Goal: Task Accomplishment & Management: Complete application form

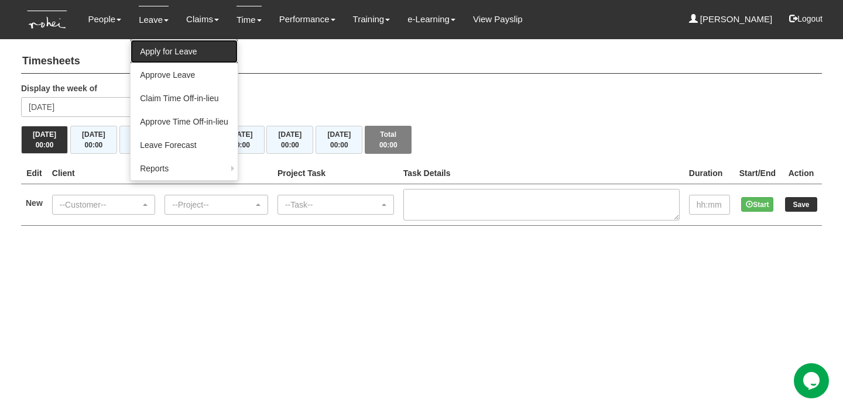
click at [177, 42] on link "Apply for Leave" at bounding box center [183, 51] width 107 height 23
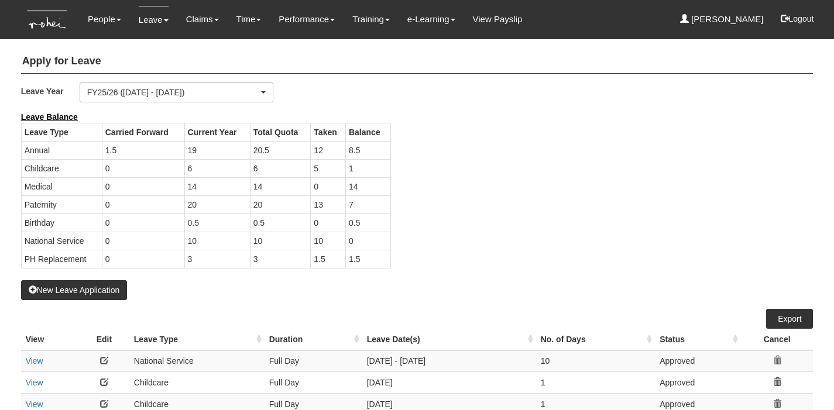
select select "50"
click at [111, 287] on button "New Leave Application" at bounding box center [74, 290] width 106 height 20
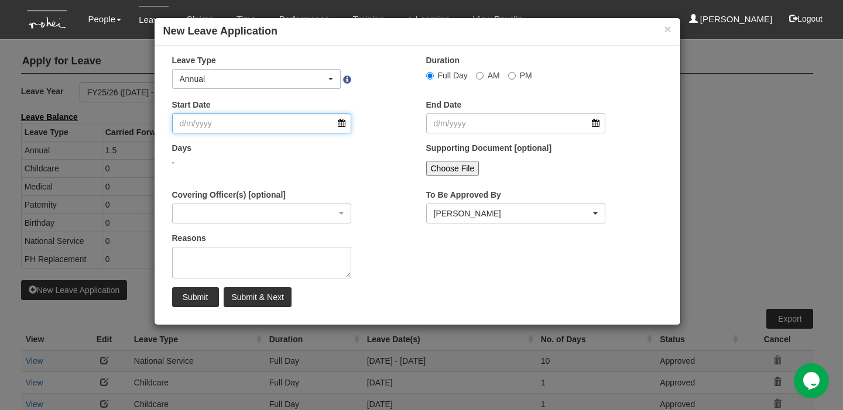
click at [339, 125] on input "Start Date" at bounding box center [262, 124] width 180 height 20
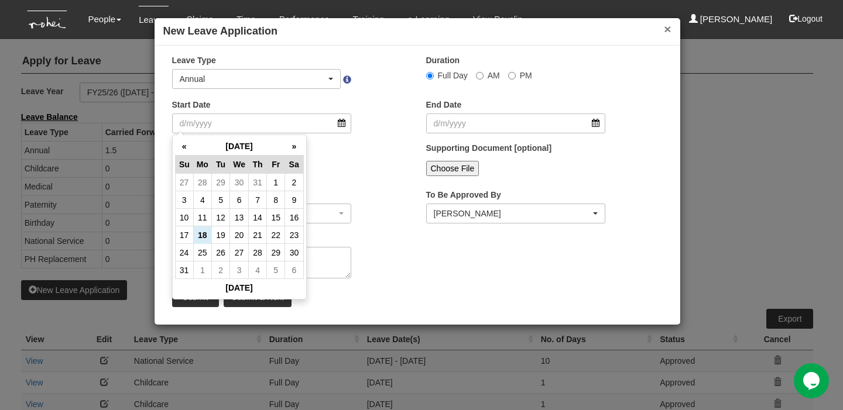
click at [665, 30] on button "×" at bounding box center [666, 29] width 7 height 12
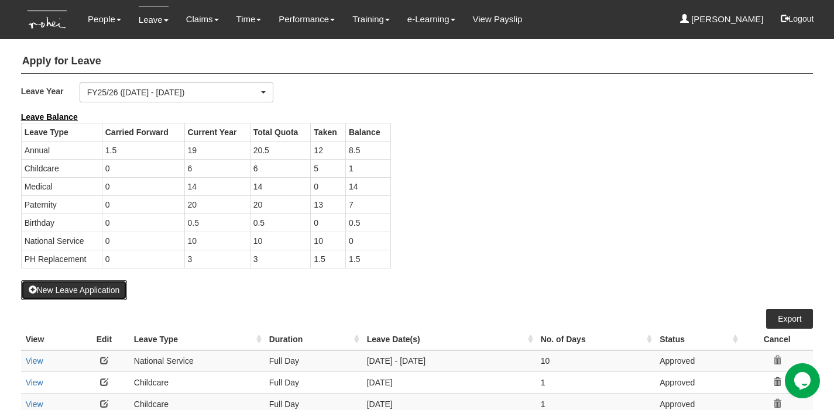
click at [69, 290] on button "New Leave Application" at bounding box center [74, 290] width 106 height 20
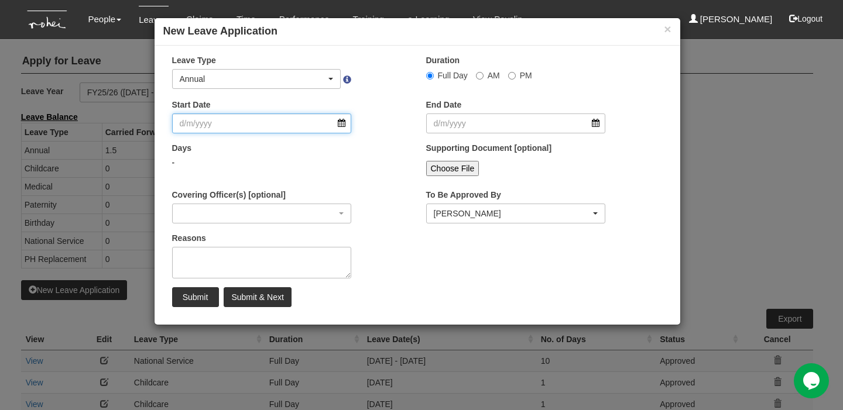
click at [294, 126] on input "Start Date" at bounding box center [262, 124] width 180 height 20
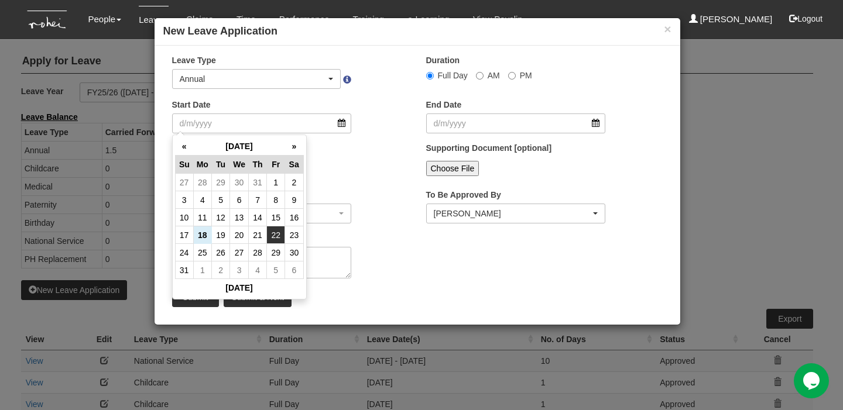
click at [276, 232] on td "22" at bounding box center [276, 235] width 18 height 18
type input "22/8/2025"
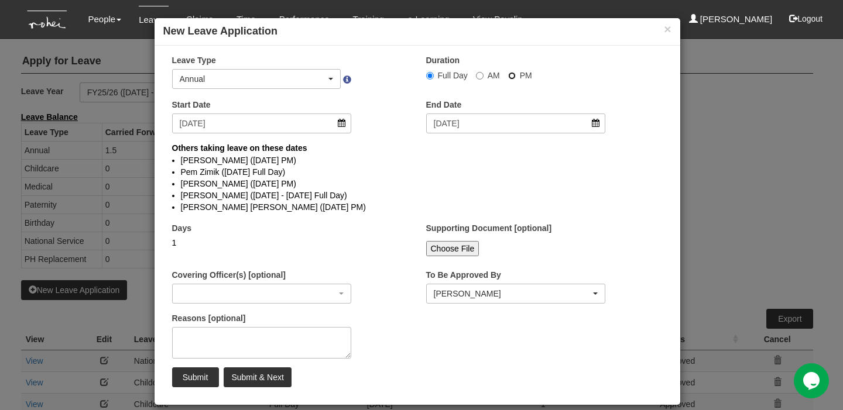
click at [434, 75] on input "PM" at bounding box center [430, 76] width 8 height 8
radio input "true"
select select
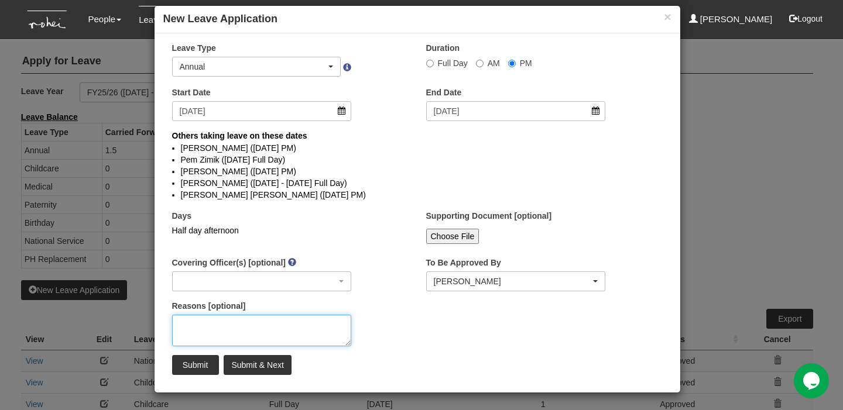
click at [273, 332] on textarea "Reasons [optional]" at bounding box center [262, 331] width 180 height 32
type textarea "Helper joining"
type textarea "Hiring hel"
click at [206, 324] on textarea "Bringing helper home" at bounding box center [262, 331] width 180 height 32
type textarea "Bringing new helper home"
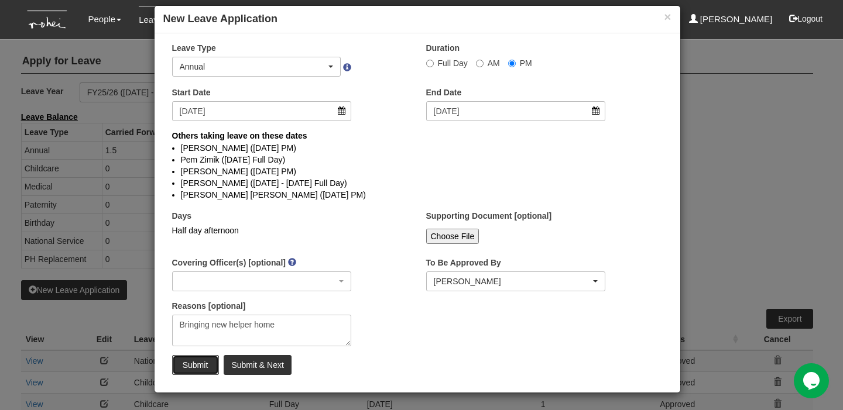
click at [204, 364] on input "Submit" at bounding box center [195, 365] width 47 height 20
radio input "true"
select select
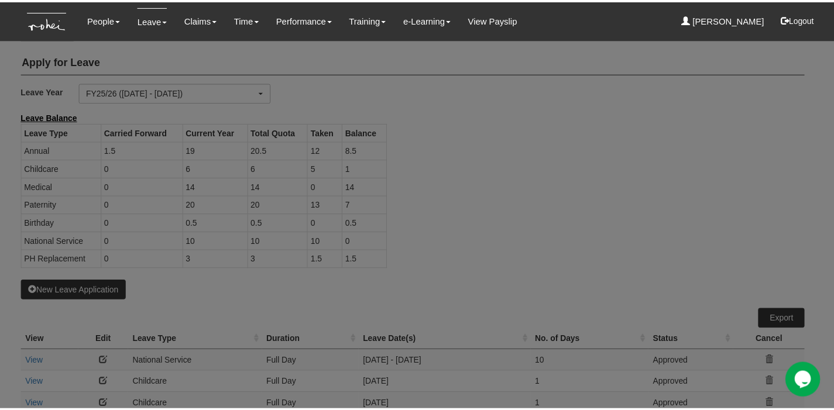
scroll to position [0, 0]
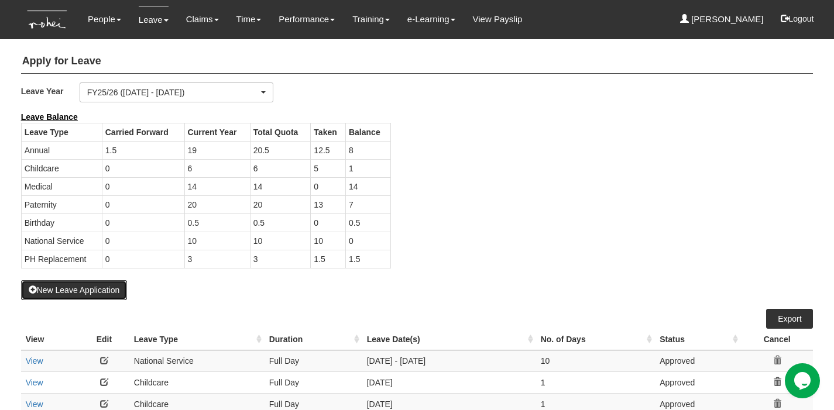
select select "50"
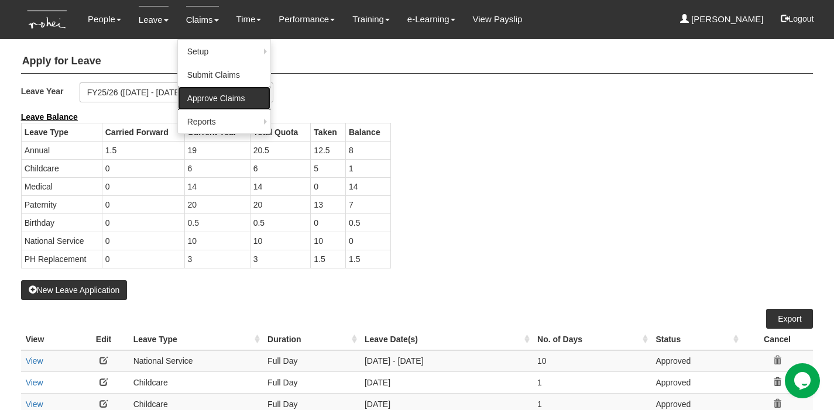
click at [194, 95] on link "Approve Claims" at bounding box center [224, 98] width 92 height 23
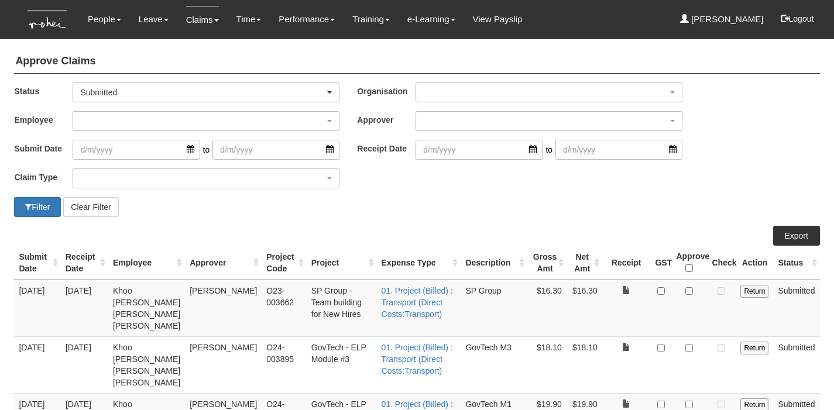
select select "50"
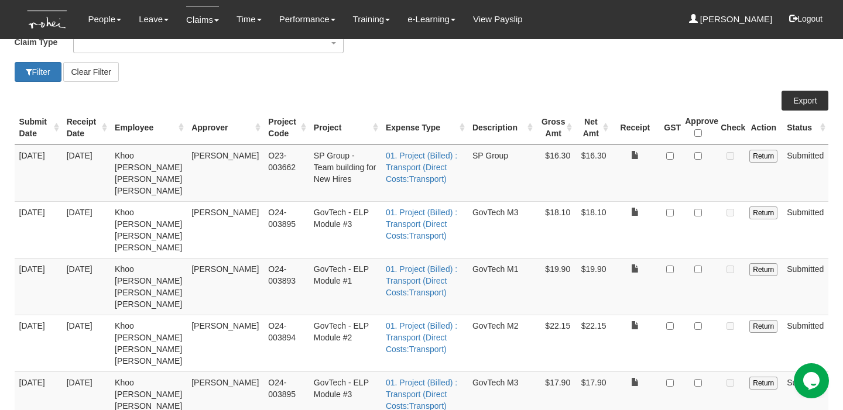
scroll to position [138, 0]
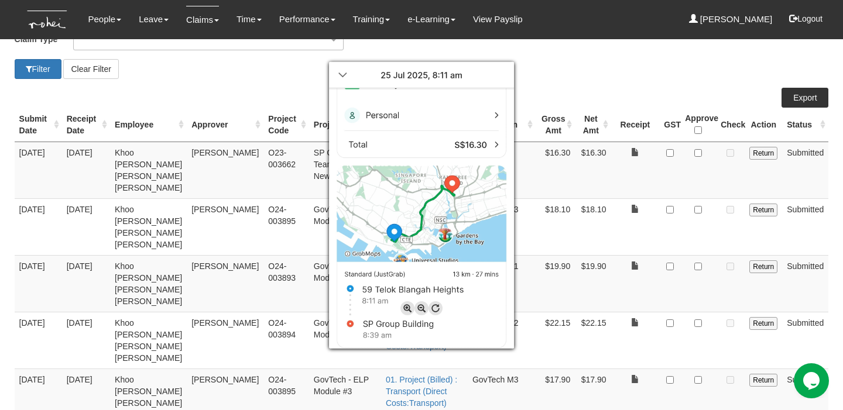
click at [655, 87] on div at bounding box center [421, 205] width 843 height 410
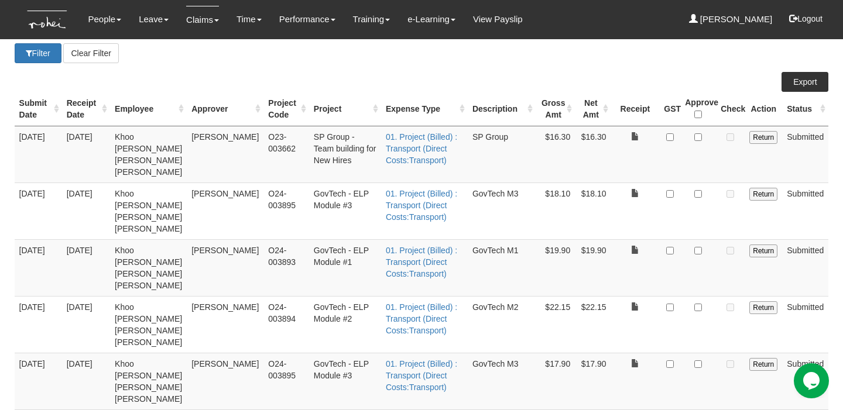
scroll to position [162, 0]
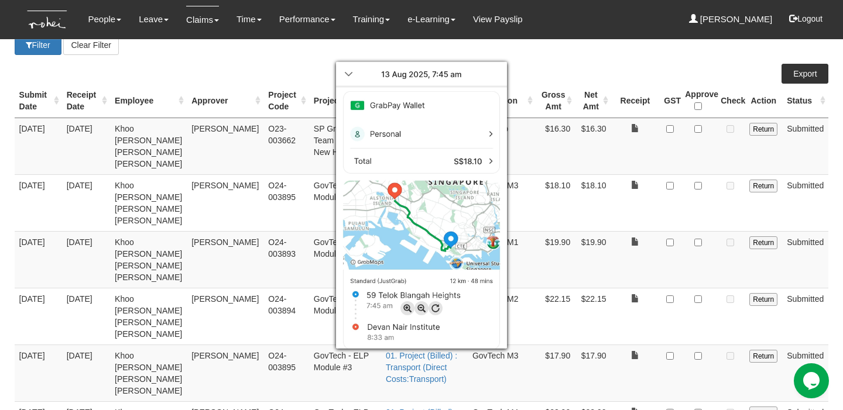
click at [705, 172] on div at bounding box center [421, 205] width 843 height 410
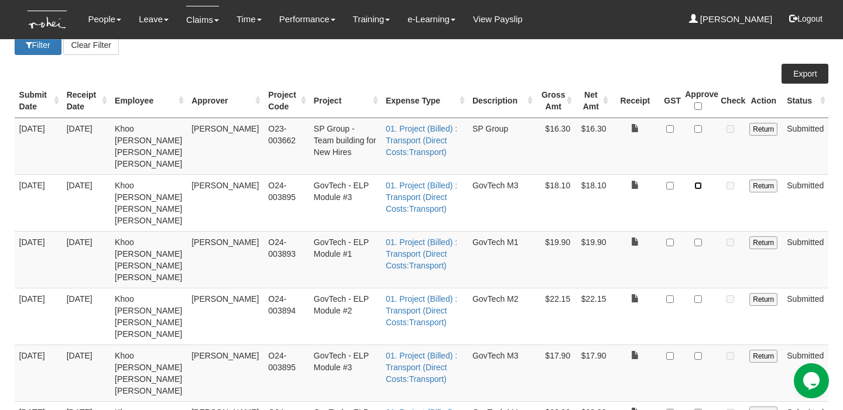
click at [700, 182] on input "checkbox" at bounding box center [698, 186] width 8 height 8
checkbox input "true"
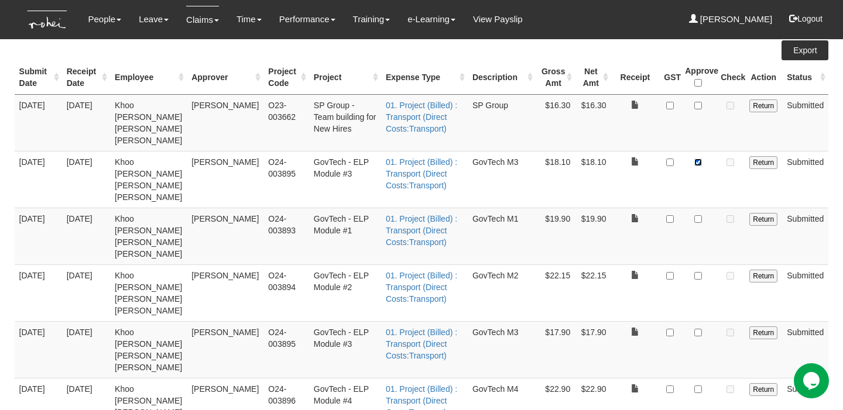
scroll to position [185, 0]
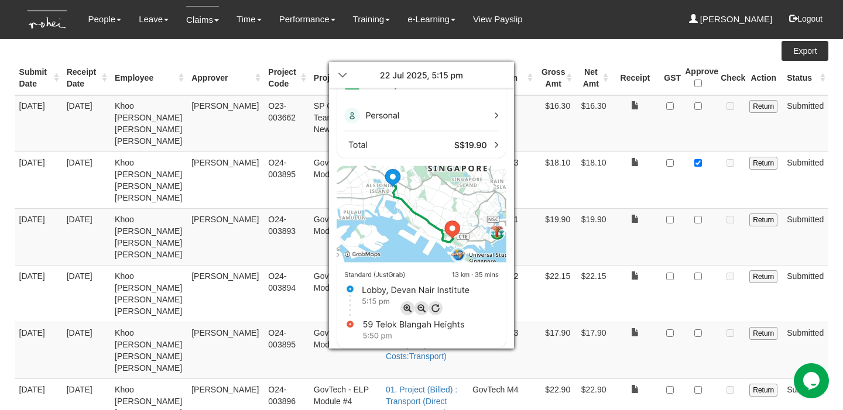
click at [698, 195] on div at bounding box center [421, 205] width 843 height 410
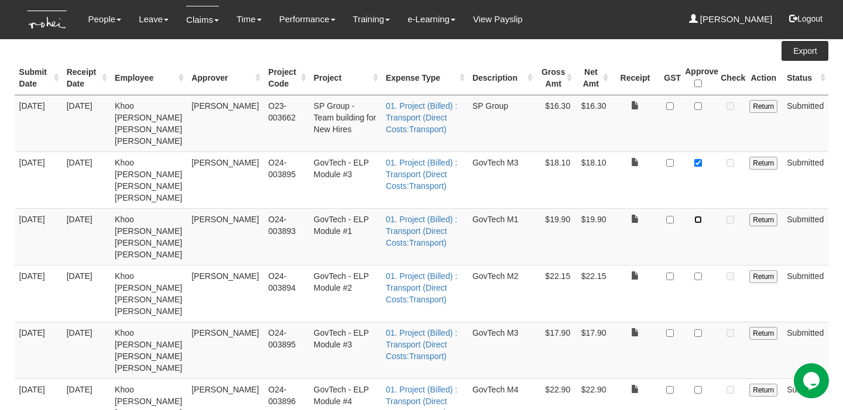
click at [698, 216] on input "checkbox" at bounding box center [698, 220] width 8 height 8
checkbox input "true"
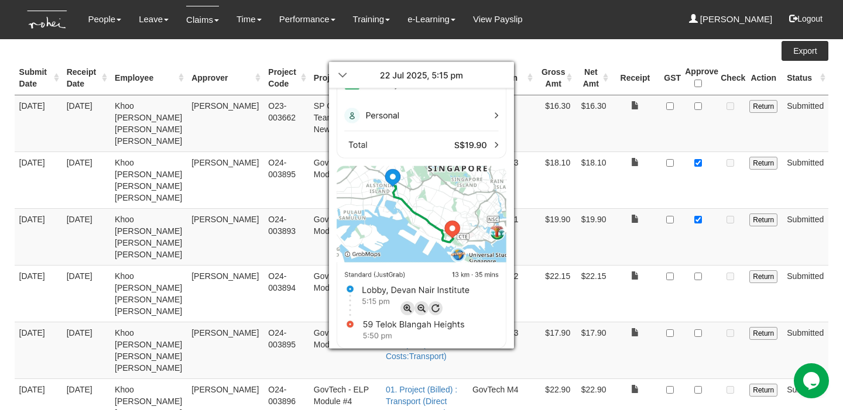
click at [655, 175] on div at bounding box center [421, 205] width 843 height 410
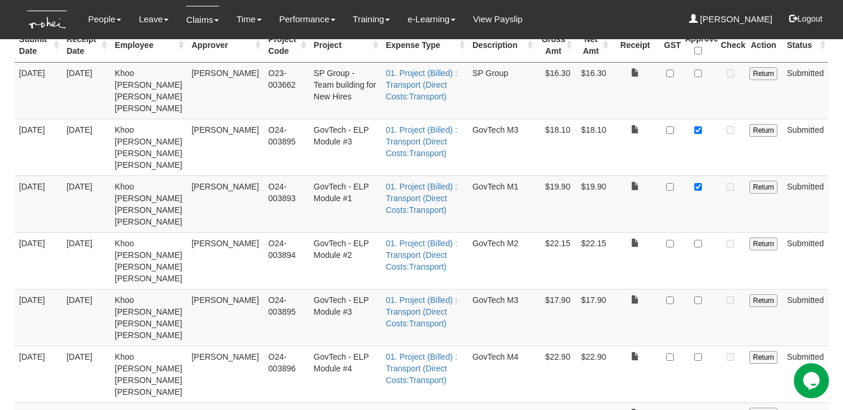
scroll to position [224, 0]
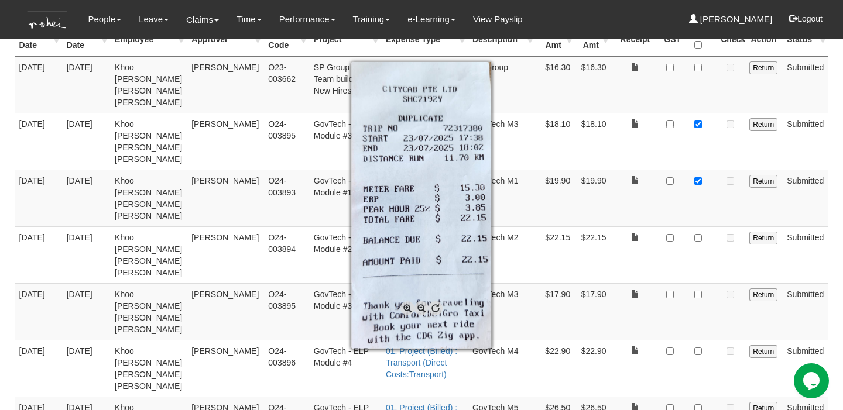
click at [639, 187] on div at bounding box center [421, 205] width 843 height 410
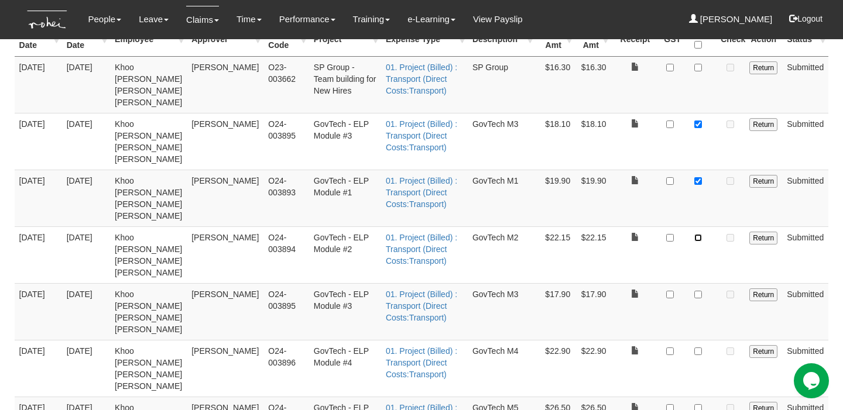
click at [699, 234] on input "checkbox" at bounding box center [698, 238] width 8 height 8
checkbox input "true"
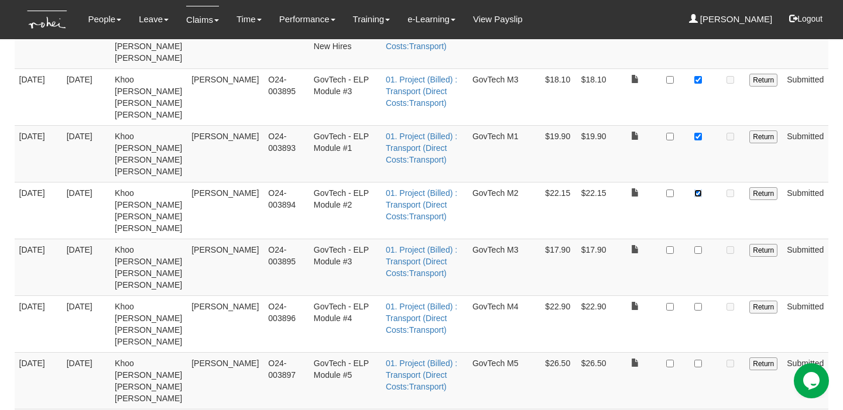
scroll to position [269, 0]
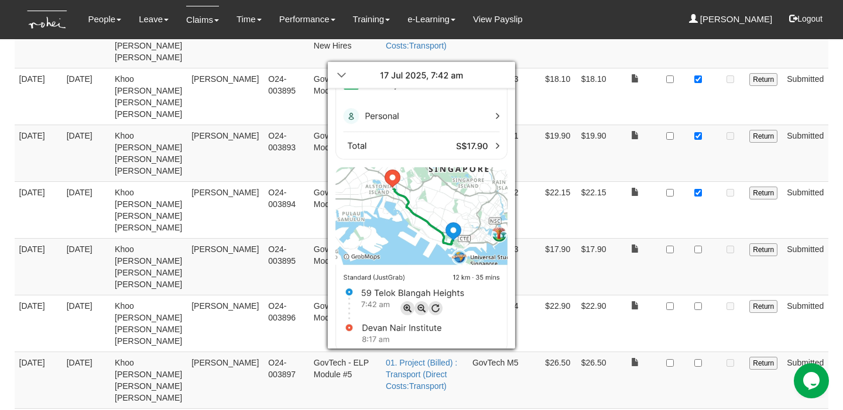
click at [700, 200] on div at bounding box center [421, 205] width 843 height 410
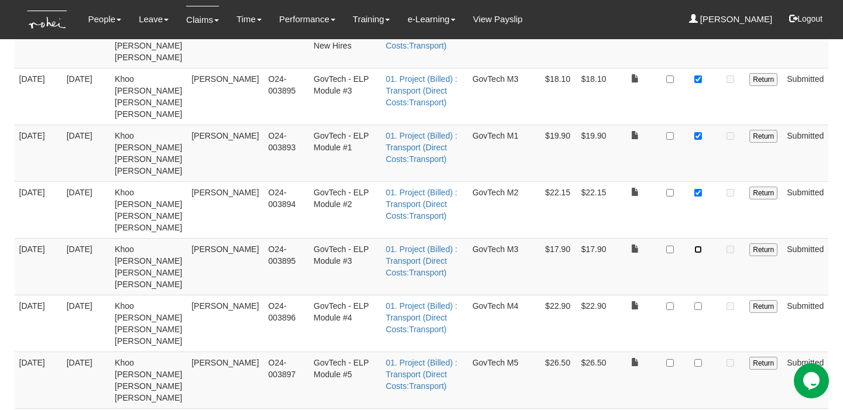
click at [696, 246] on input "checkbox" at bounding box center [698, 250] width 8 height 8
checkbox input "true"
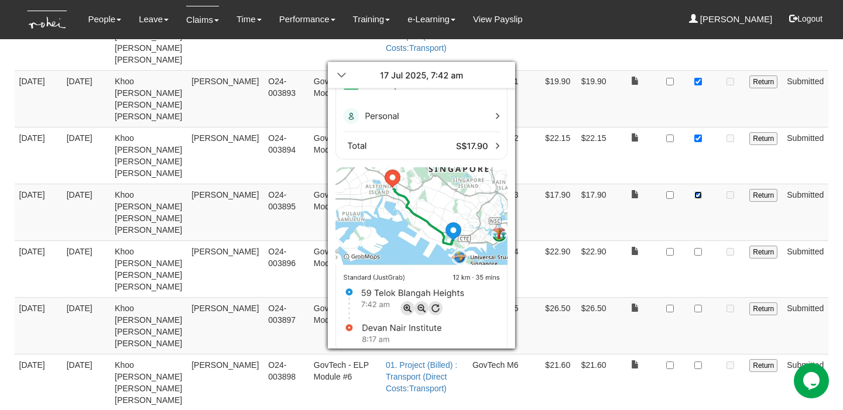
scroll to position [327, 0]
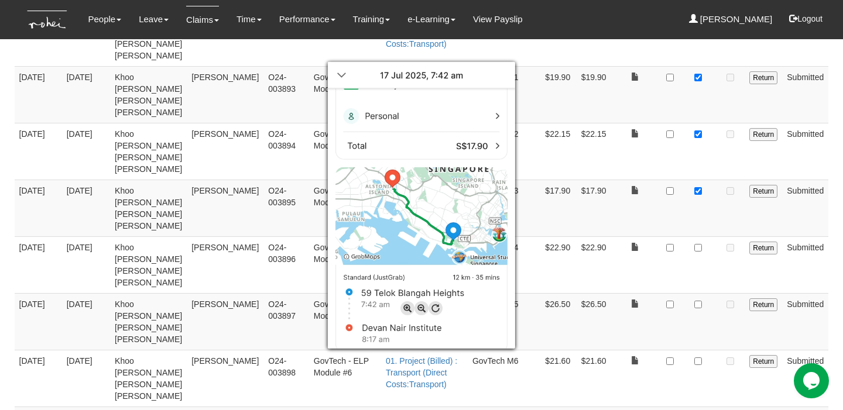
click at [612, 194] on div at bounding box center [421, 205] width 843 height 410
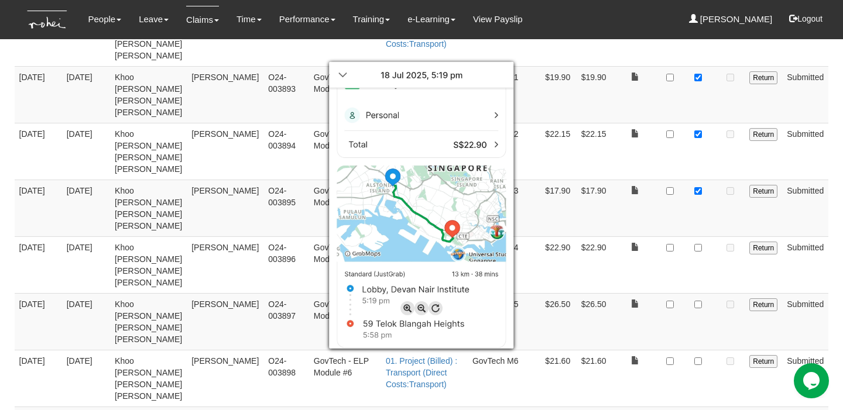
click at [699, 187] on div at bounding box center [421, 205] width 843 height 410
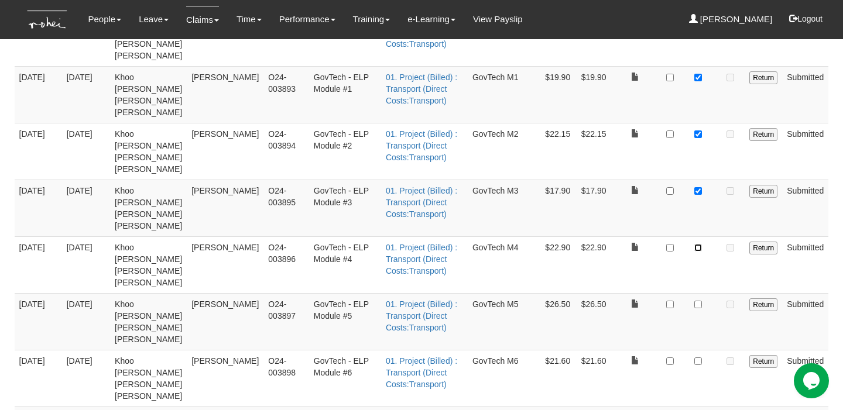
click at [699, 244] on input "checkbox" at bounding box center [698, 248] width 8 height 8
checkbox input "true"
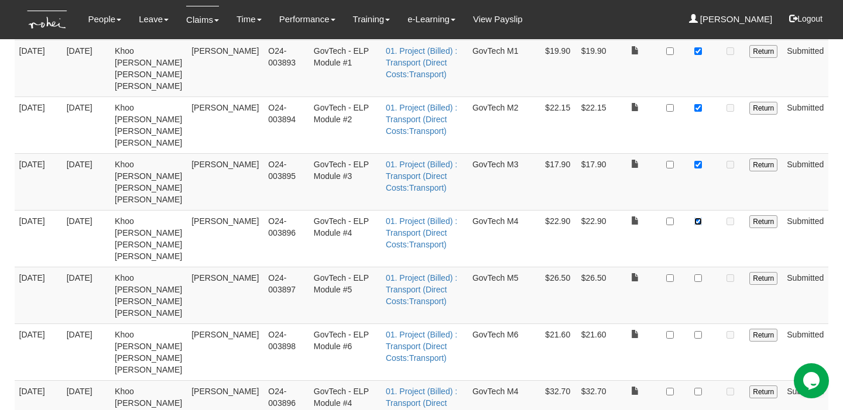
scroll to position [357, 0]
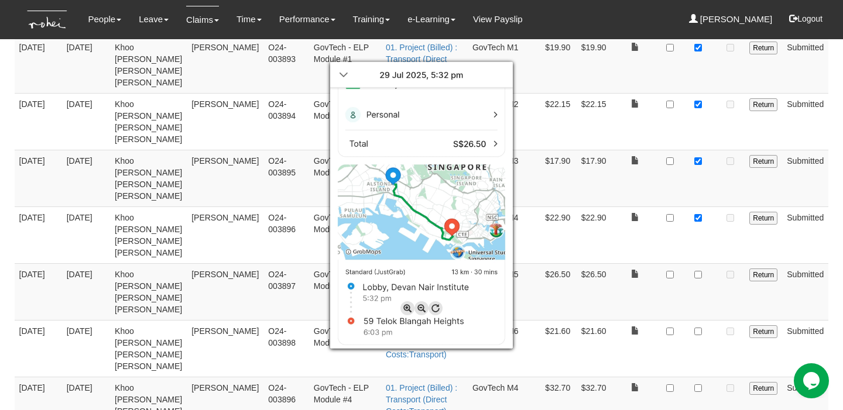
click at [708, 190] on div at bounding box center [421, 205] width 843 height 410
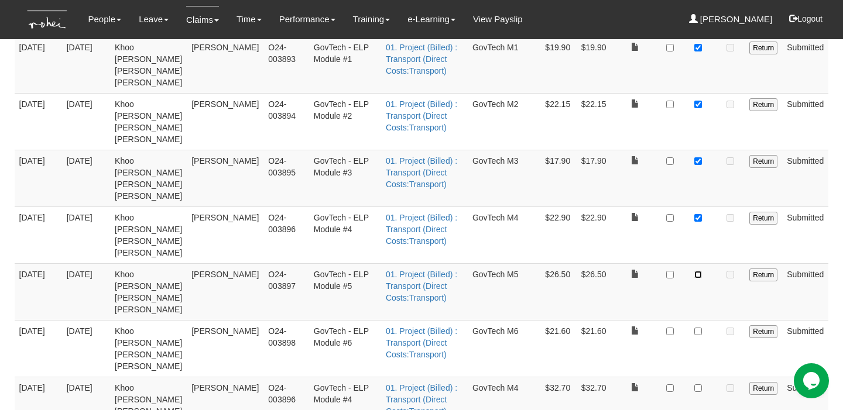
click at [699, 271] on input "checkbox" at bounding box center [698, 275] width 8 height 8
checkbox input "true"
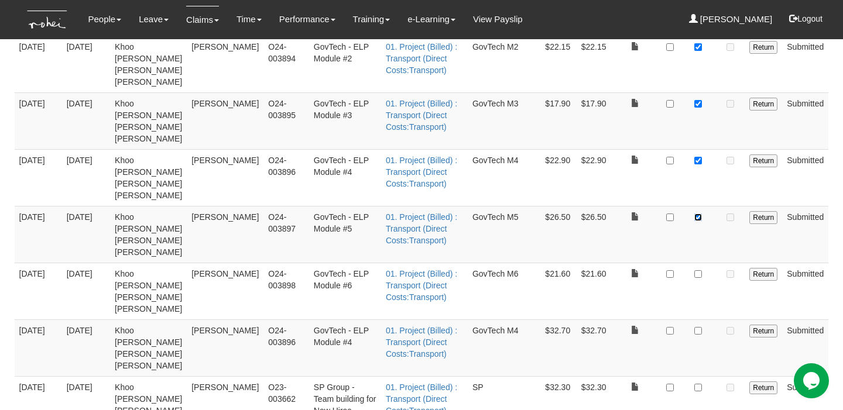
scroll to position [415, 0]
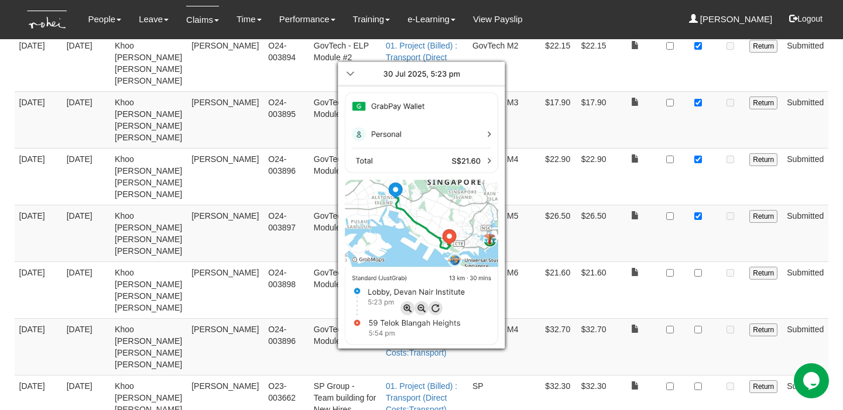
click at [699, 188] on div at bounding box center [421, 205] width 843 height 410
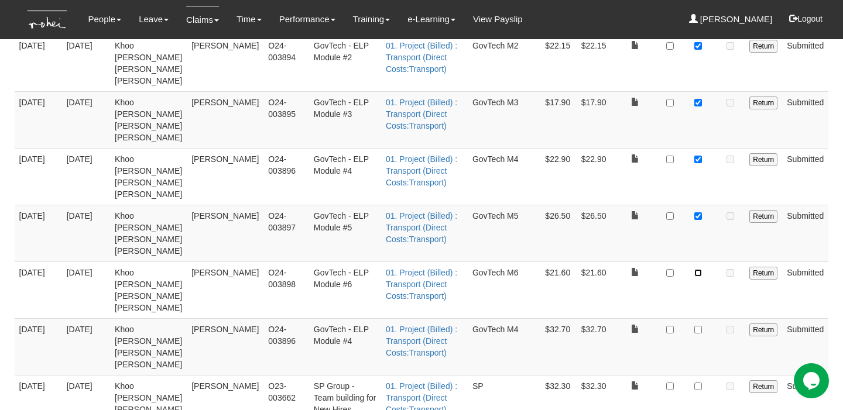
click at [699, 269] on input "checkbox" at bounding box center [698, 273] width 8 height 8
checkbox input "true"
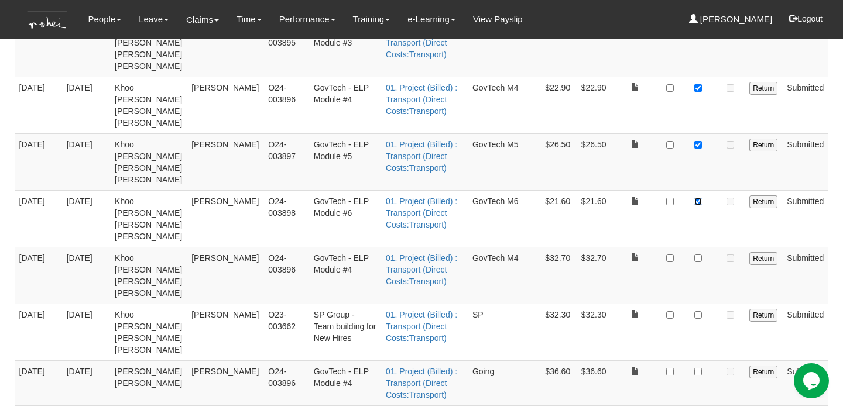
scroll to position [488, 0]
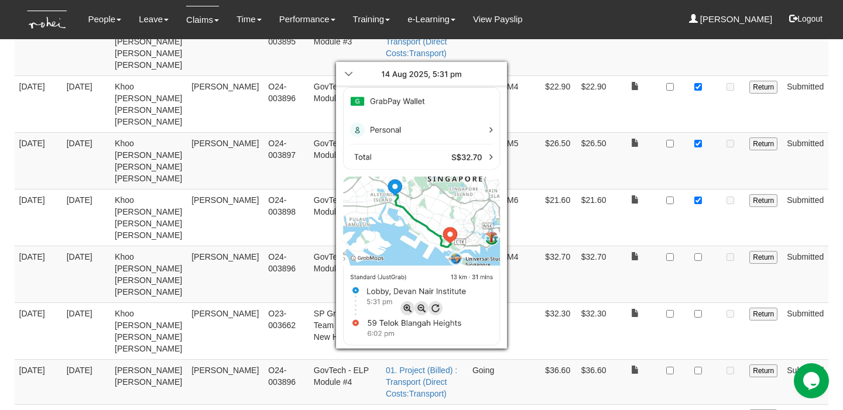
click at [711, 152] on div at bounding box center [421, 205] width 843 height 410
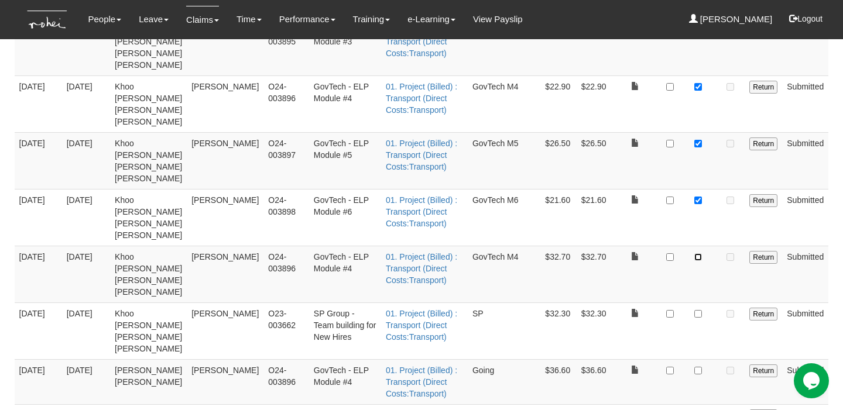
click at [699, 253] on input "checkbox" at bounding box center [698, 257] width 8 height 8
checkbox input "true"
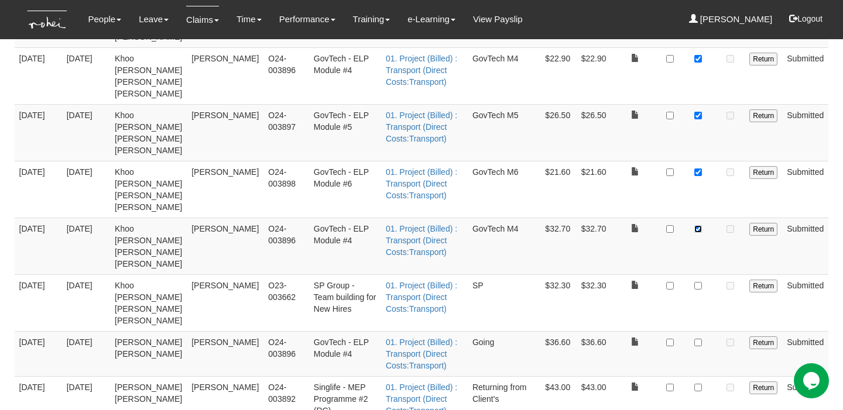
scroll to position [517, 0]
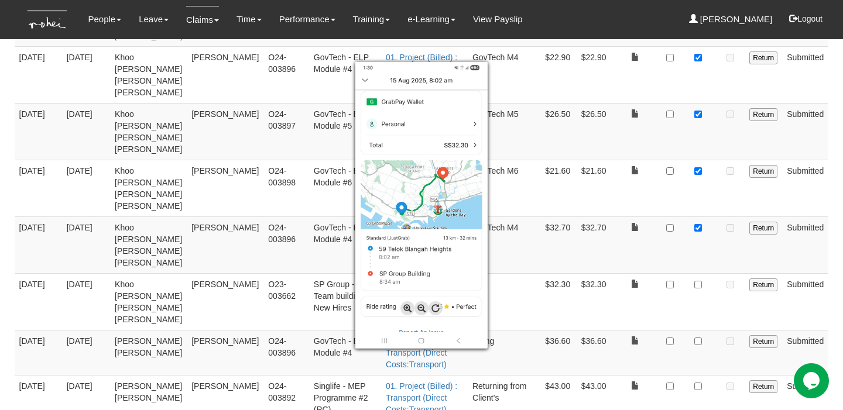
click at [555, 191] on div at bounding box center [421, 205] width 843 height 410
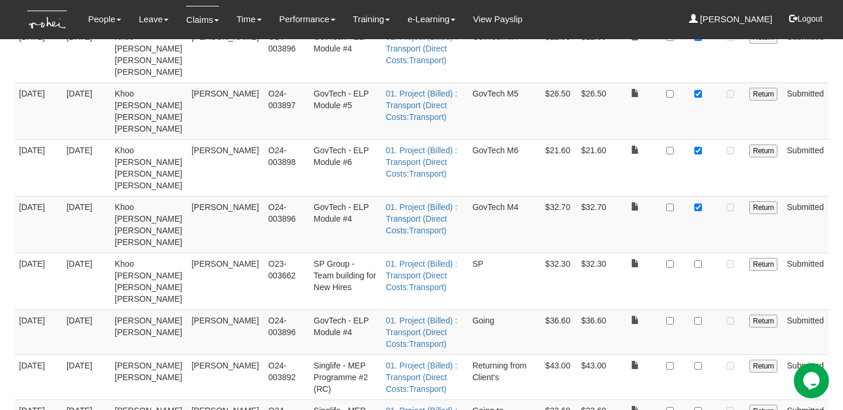
scroll to position [539, 0]
click at [697, 316] on input "checkbox" at bounding box center [698, 320] width 8 height 8
checkbox input "true"
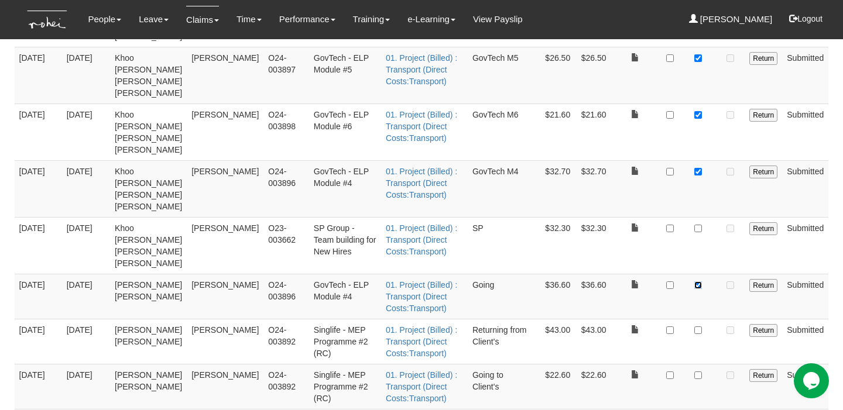
scroll to position [594, 0]
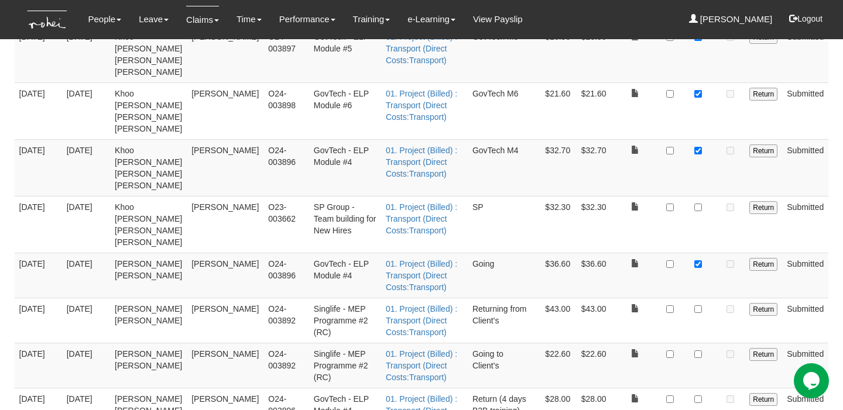
click at [147, 298] on td "[PERSON_NAME] [PERSON_NAME]" at bounding box center [148, 320] width 77 height 45
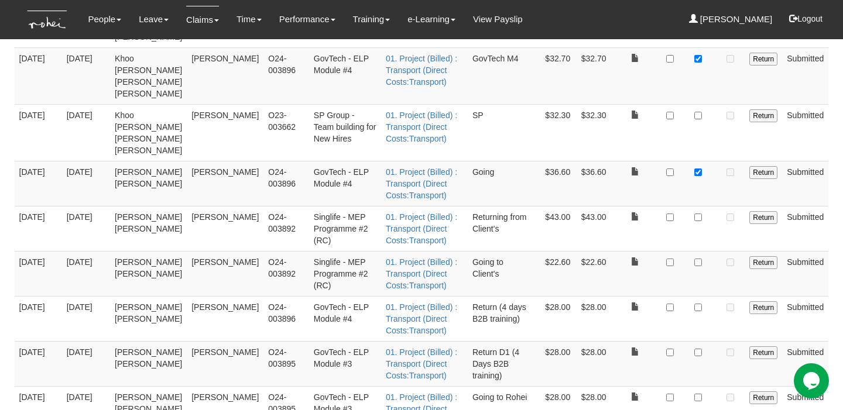
scroll to position [684, 0]
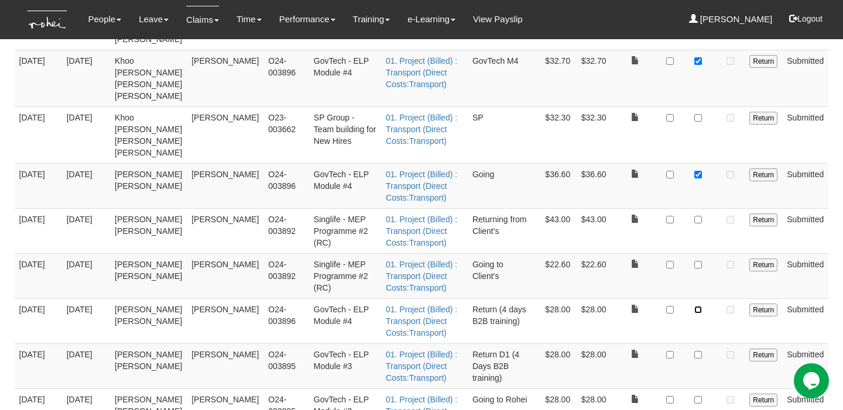
click at [696, 306] on input "checkbox" at bounding box center [698, 310] width 8 height 8
checkbox input "true"
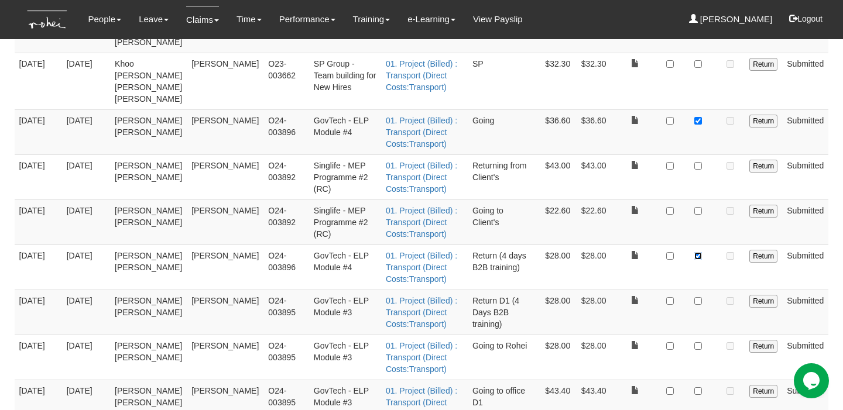
scroll to position [738, 0]
click at [697, 297] on input "checkbox" at bounding box center [698, 301] width 8 height 8
checkbox input "true"
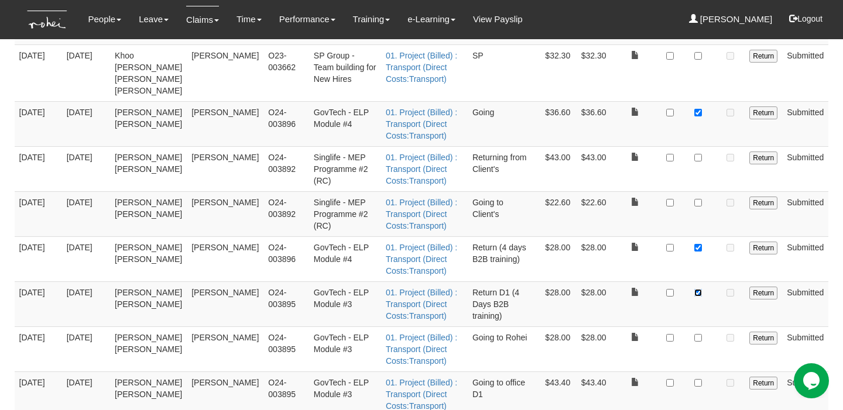
scroll to position [748, 0]
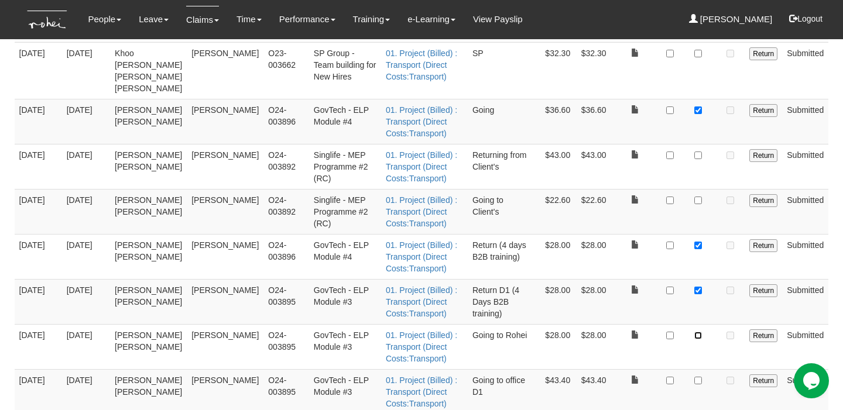
click at [697, 332] on input "checkbox" at bounding box center [698, 336] width 8 height 8
checkbox input "true"
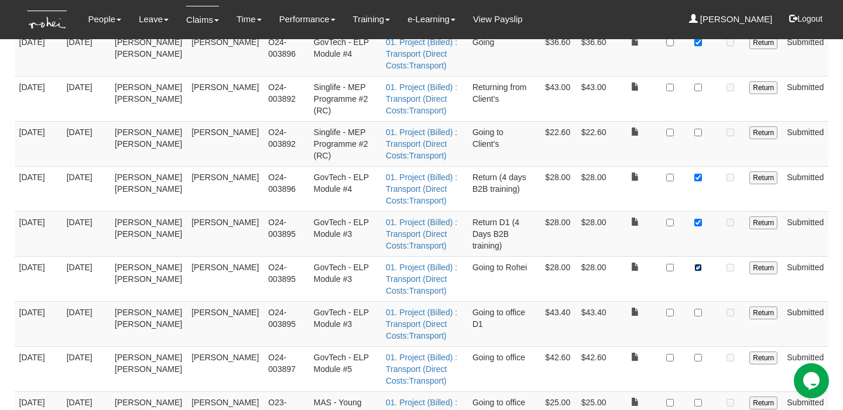
scroll to position [823, 0]
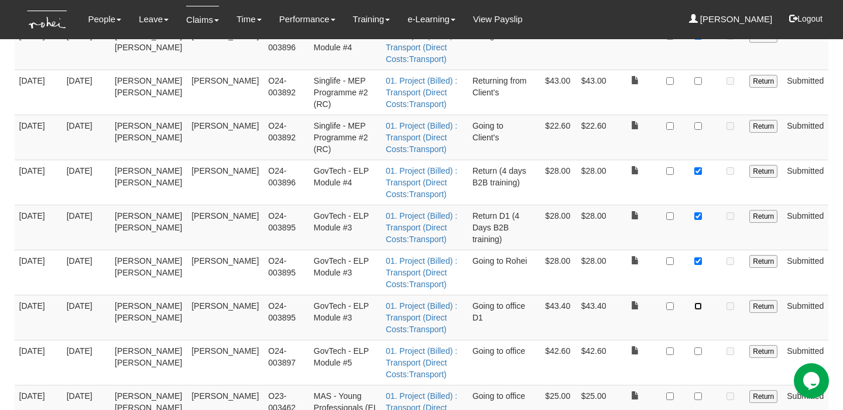
click at [697, 302] on input "checkbox" at bounding box center [698, 306] width 8 height 8
checkbox input "true"
click at [698, 348] on input "checkbox" at bounding box center [698, 352] width 8 height 8
checkbox input "true"
click at [698, 393] on input "checkbox" at bounding box center [698, 397] width 8 height 8
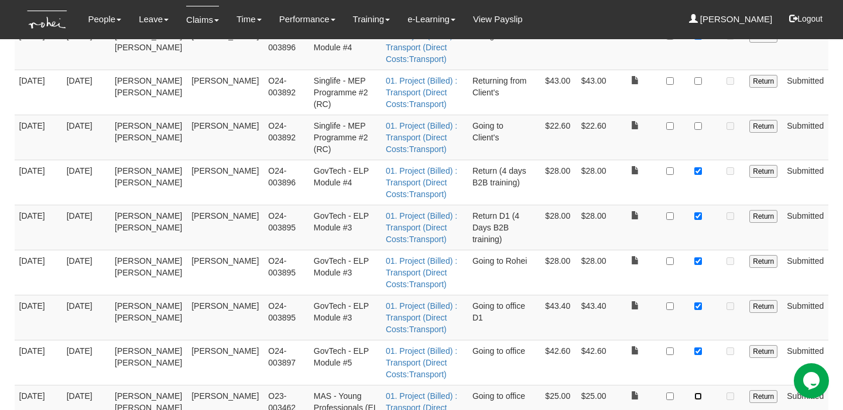
checkbox input "true"
click at [687, 385] on td at bounding box center [698, 407] width 36 height 45
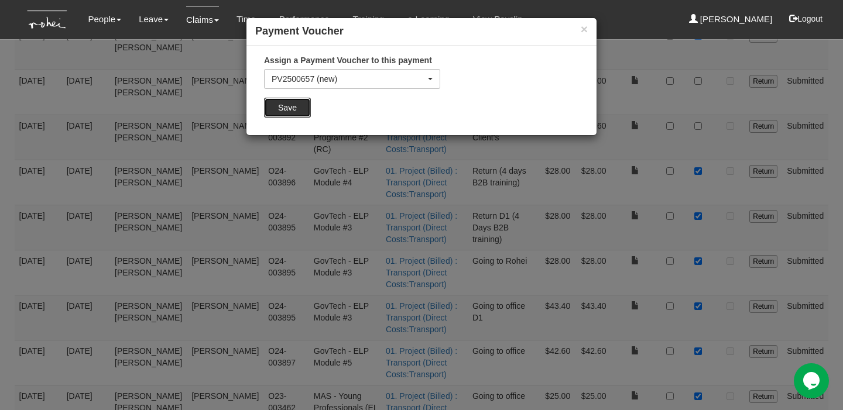
click at [288, 109] on input "Save" at bounding box center [287, 108] width 47 height 20
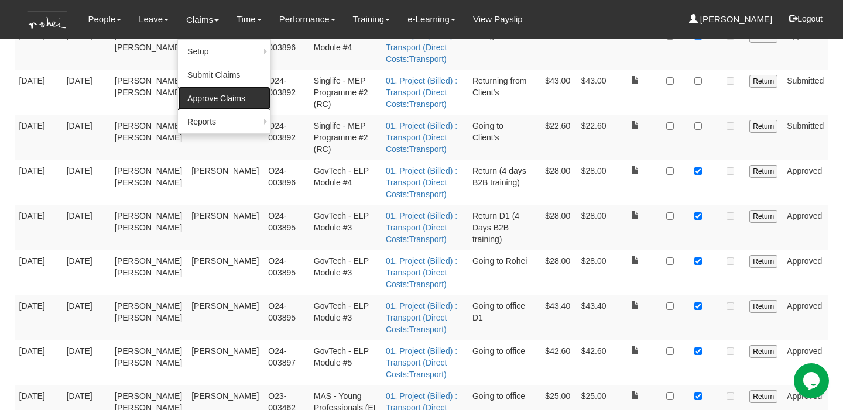
click at [243, 95] on link "Approve Claims" at bounding box center [224, 98] width 92 height 23
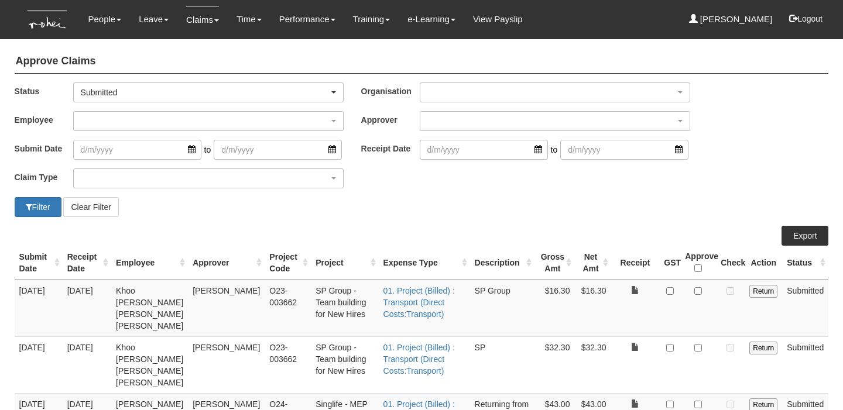
select select "50"
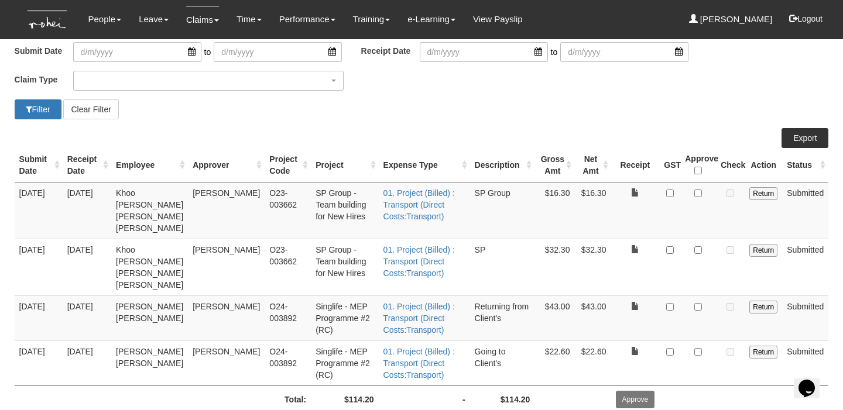
scroll to position [112, 0]
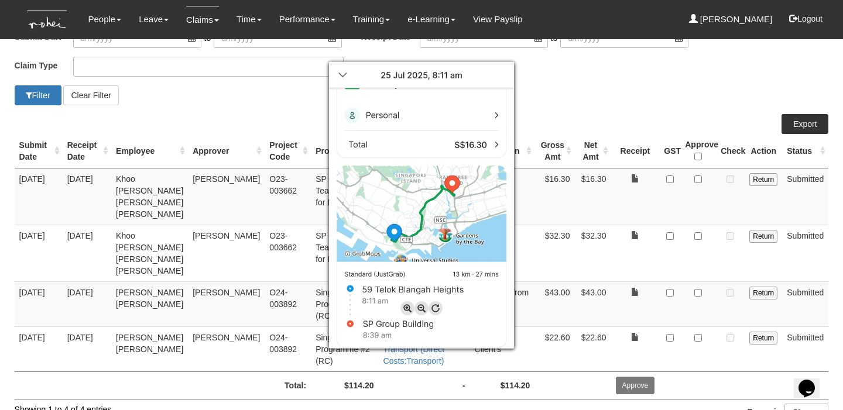
click at [627, 106] on div at bounding box center [421, 205] width 843 height 410
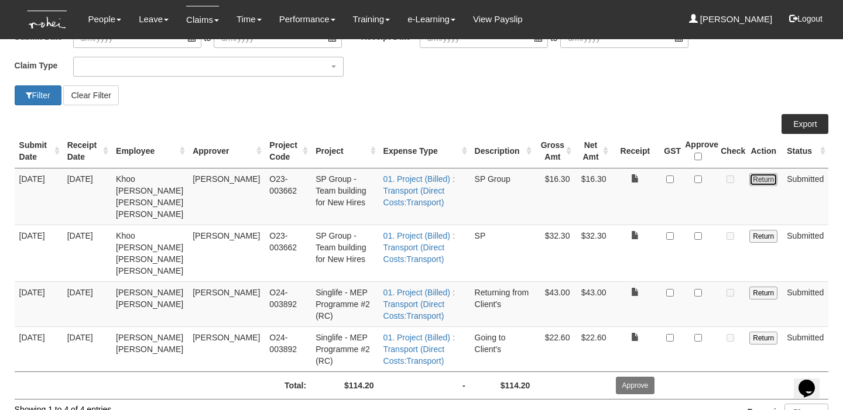
click at [759, 179] on input "Return" at bounding box center [763, 179] width 28 height 13
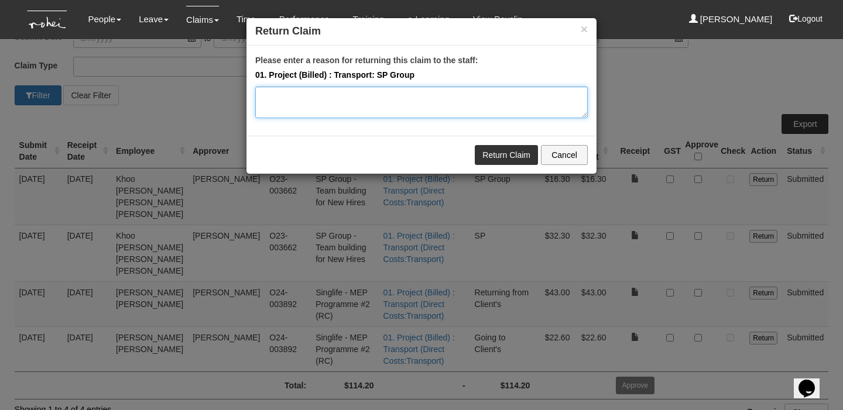
click at [475, 108] on textarea "Please enter a reason for returning this claim to the staff:" at bounding box center [421, 103] width 332 height 32
type textarea "Hi Doris, please claim this under SIPG > Executive Coaching 2025"
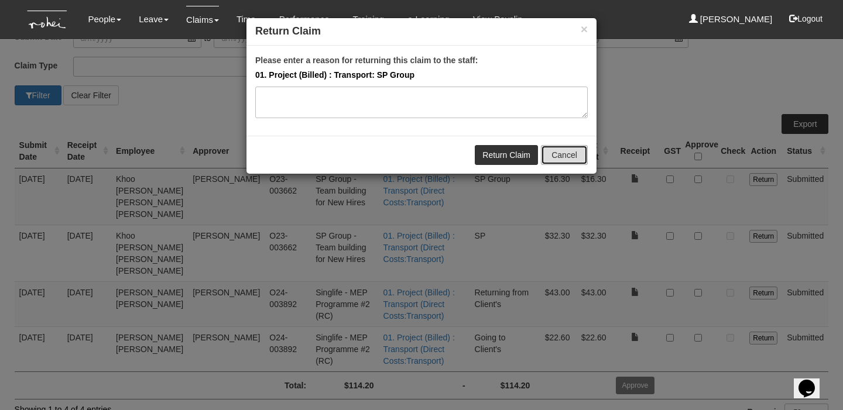
click at [546, 152] on button "Cancel" at bounding box center [564, 155] width 47 height 20
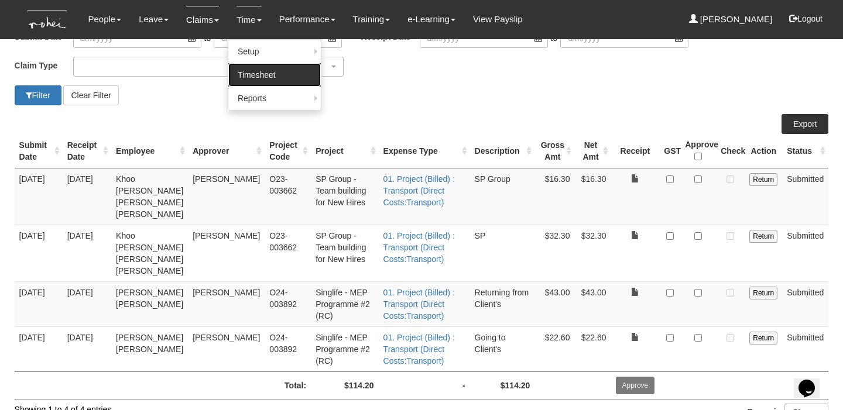
click at [248, 71] on link "Timesheet" at bounding box center [274, 74] width 92 height 23
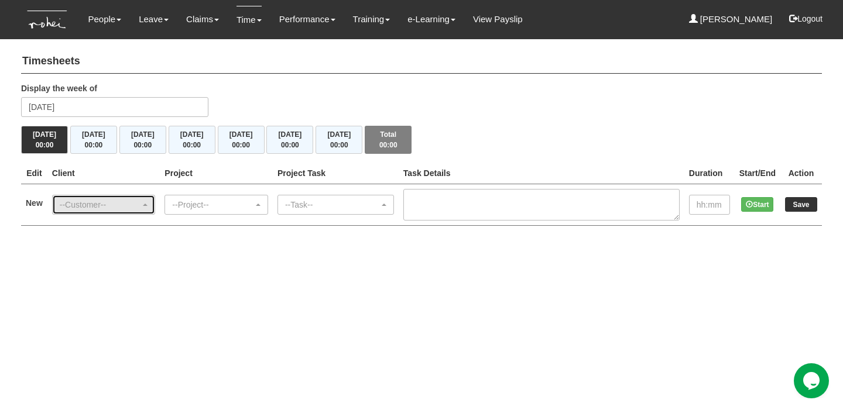
click at [117, 199] on div "--Customer--" at bounding box center [100, 205] width 81 height 12
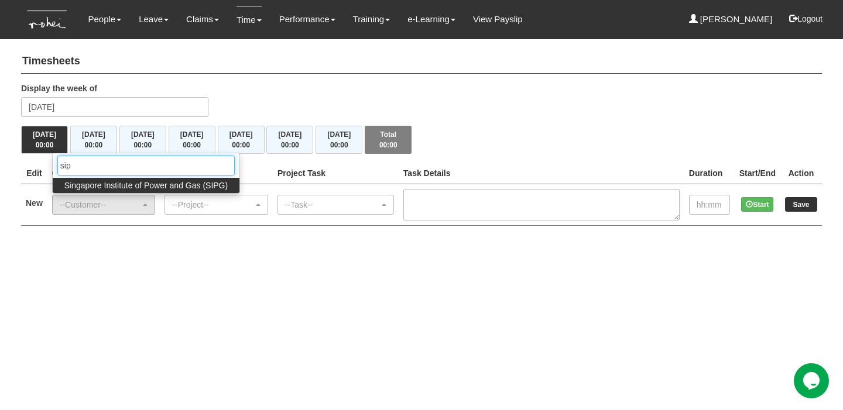
type input "sipg"
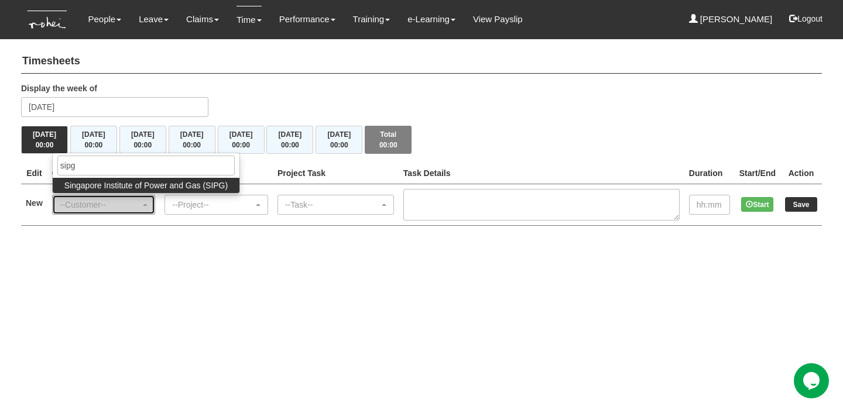
select select "483"
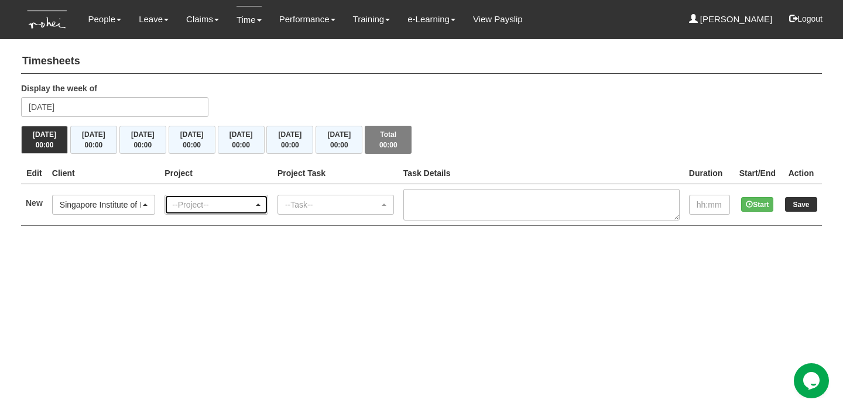
click at [207, 197] on div "--Project--" at bounding box center [216, 204] width 102 height 19
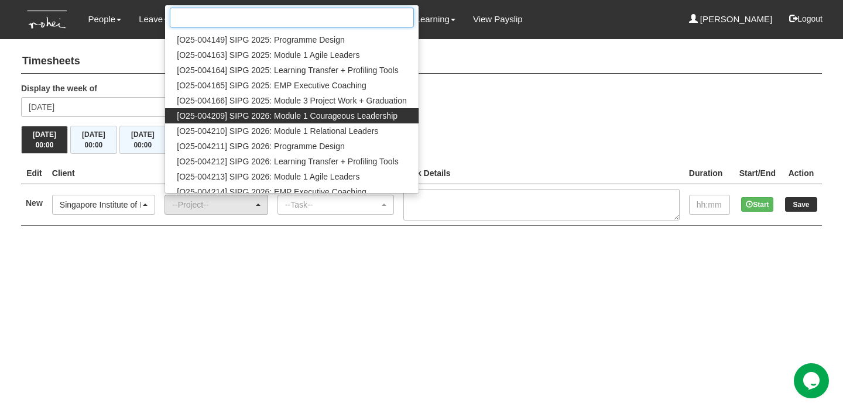
scroll to position [163, 0]
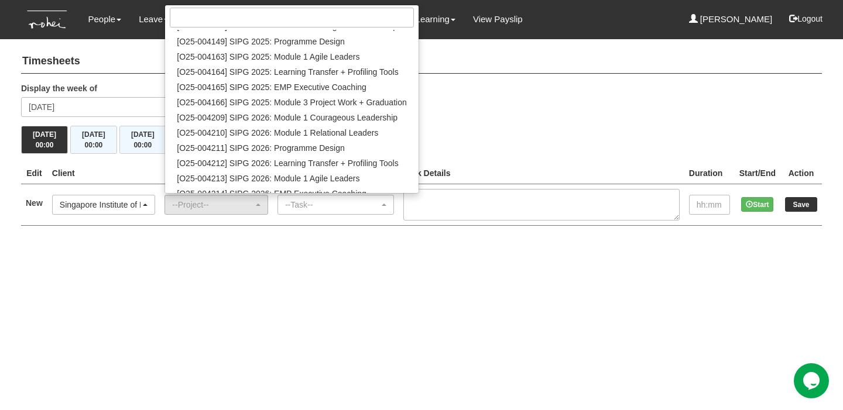
click at [112, 75] on div "Timesheets Display the week of Monday 18 August 2025 Mon 18/8 00:00 Tue 19/8 00…" at bounding box center [421, 141] width 800 height 194
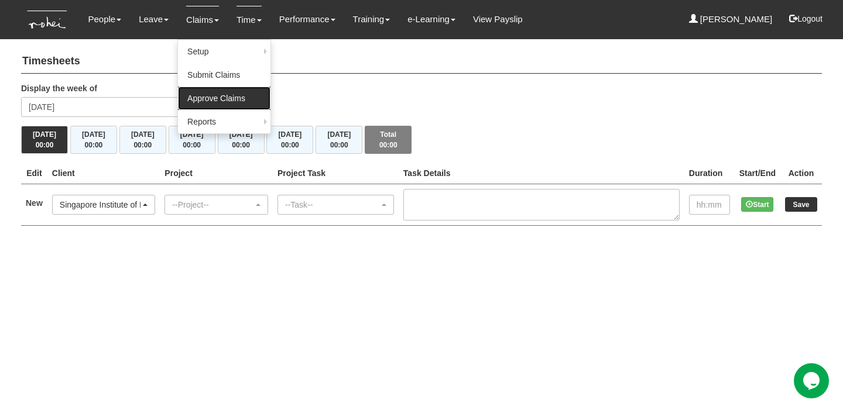
click at [192, 96] on link "Approve Claims" at bounding box center [224, 98] width 92 height 23
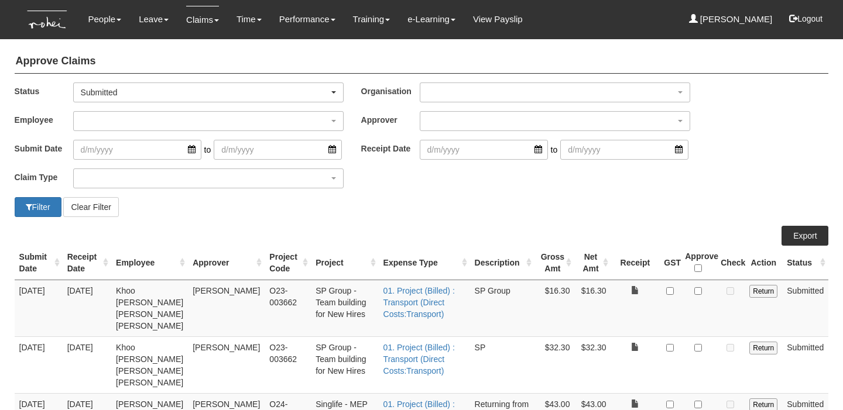
select select "50"
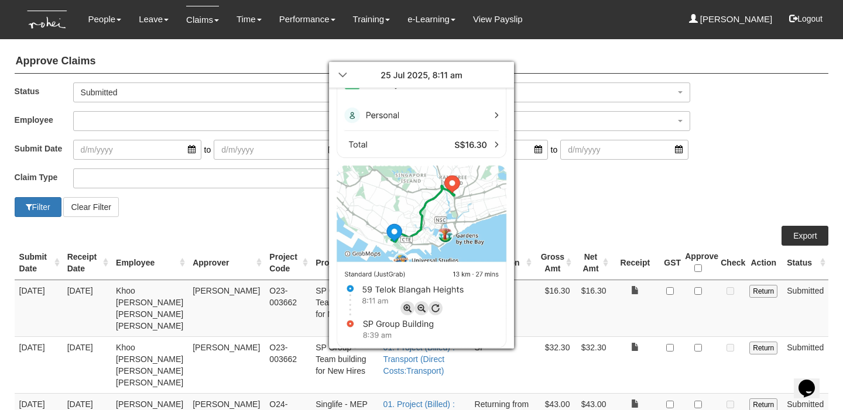
click at [761, 288] on div at bounding box center [421, 205] width 843 height 410
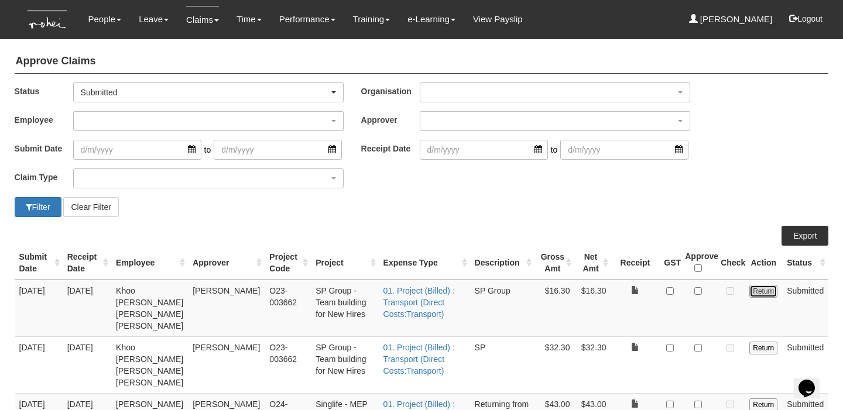
click at [759, 293] on input "Return" at bounding box center [763, 291] width 28 height 13
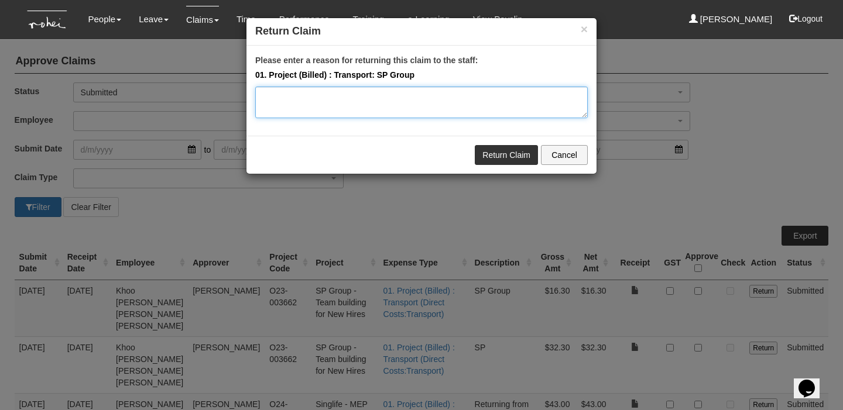
click at [342, 97] on textarea "Please enter a reason for returning this claim to the staff:" at bounding box center [421, 103] width 332 height 32
paste textarea "Hi Doris, please claim this under SIPG > Executive Coaching 2025"
click at [410, 98] on textarea "Hi Doris, please claim this under SIPG > Executive Coaching 2025" at bounding box center [421, 103] width 332 height 32
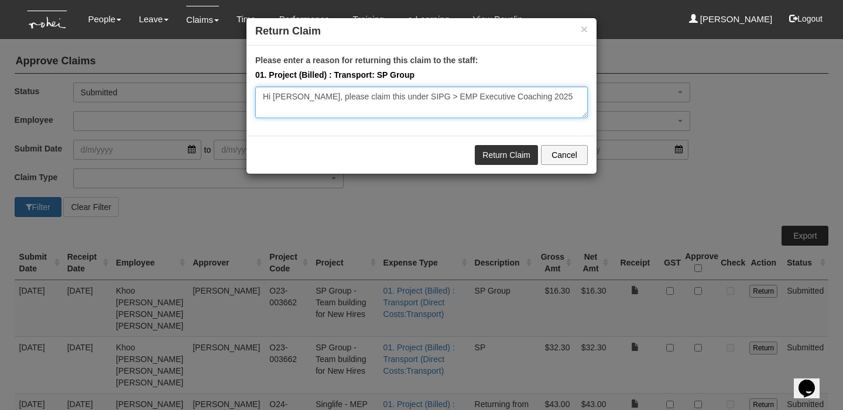
click at [550, 101] on textarea "Hi Doris, please claim this under SIPG > EMP Executive Coaching 2025" at bounding box center [421, 103] width 332 height 32
click at [411, 94] on textarea "Hi Doris, please claim this under SIPG > EMP Executive Coaching 2025 O25-004165" at bounding box center [421, 103] width 332 height 32
click at [561, 95] on textarea "Hi Doris, please claim this under SIPG > SIPG 2025 EMP Executive Coaching 2025 …" at bounding box center [421, 103] width 332 height 32
click at [387, 97] on textarea "Hi Doris, please claim this under SIPG > SIPG 2025 EMP Executive Coaching O25-0…" at bounding box center [421, 103] width 332 height 32
type textarea "Hi Doris, please claim this under Singapore Institute of Power and Gas (SIPG) >…"
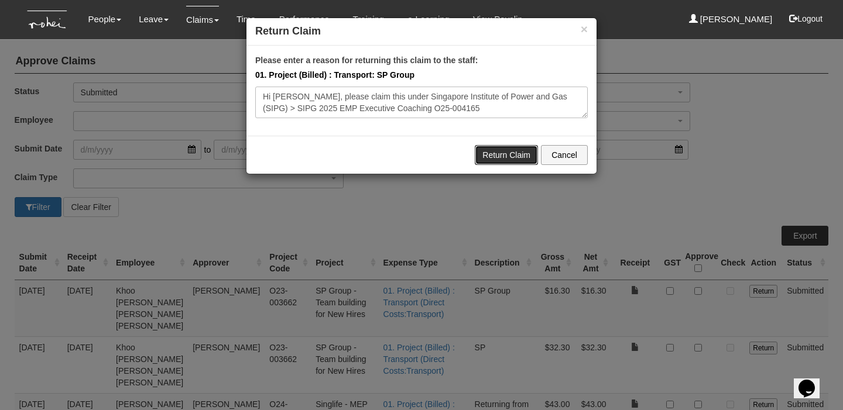
click at [505, 152] on link "Return Claim" at bounding box center [506, 155] width 63 height 20
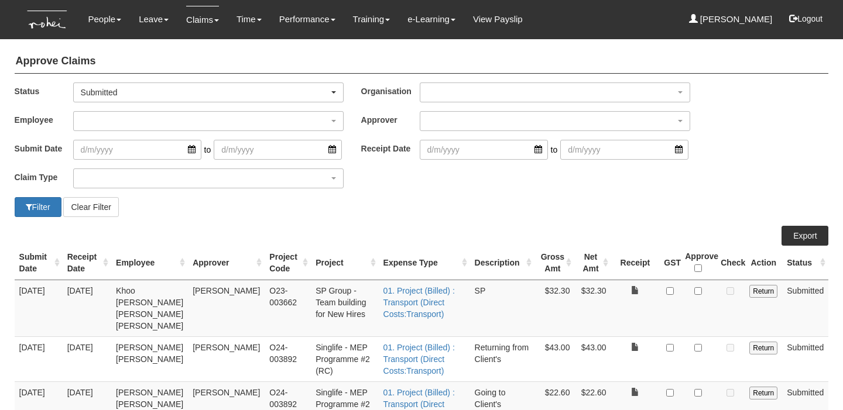
select select "50"
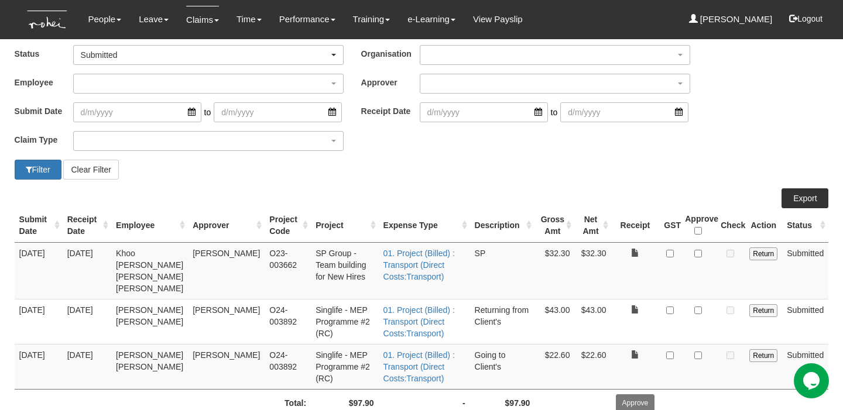
scroll to position [40, 0]
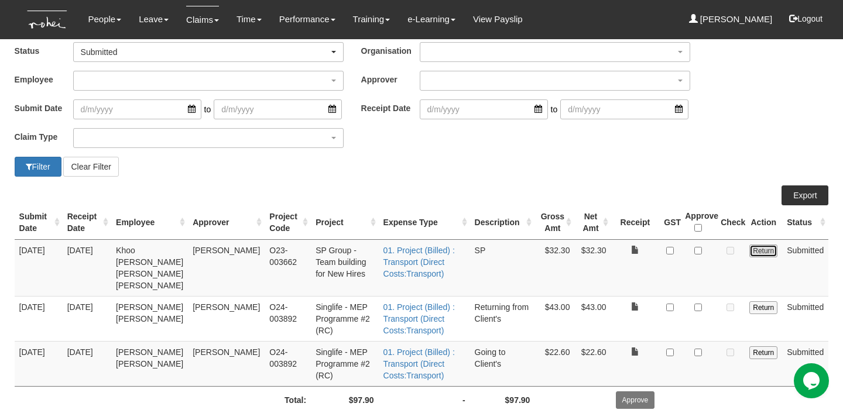
click at [759, 254] on input "Return" at bounding box center [763, 251] width 28 height 13
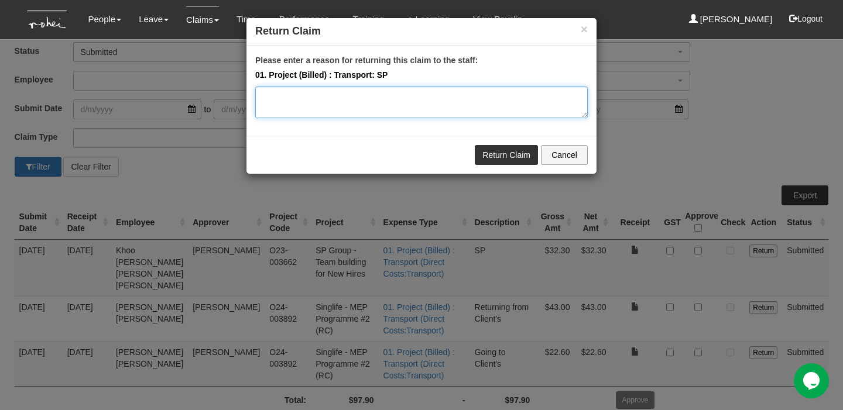
click at [338, 95] on textarea "Please enter a reason for returning this claim to the staff:" at bounding box center [421, 103] width 332 height 32
paste textarea "Hi [PERSON_NAME], please claim this under SIPG > Executive Coaching 2025"
click at [385, 97] on textarea "Hi [PERSON_NAME], please claim this under SIPG > Executive Coaching 2025" at bounding box center [421, 103] width 332 height 32
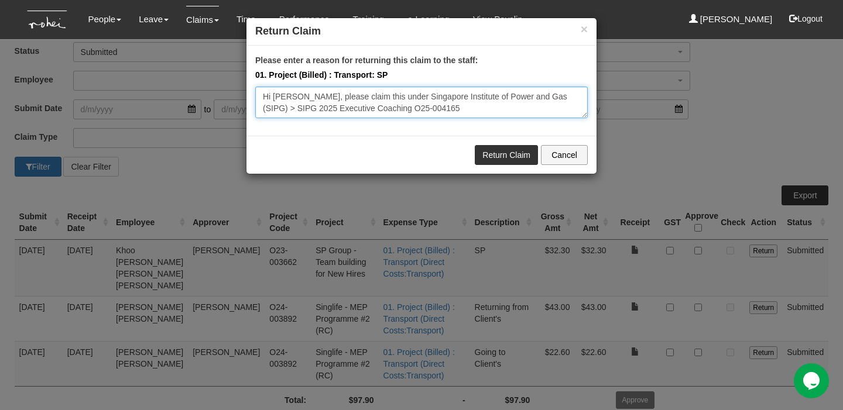
type textarea "Hi Doris, please claim this under Singapore Institute of Power and Gas (SIPG) >…"
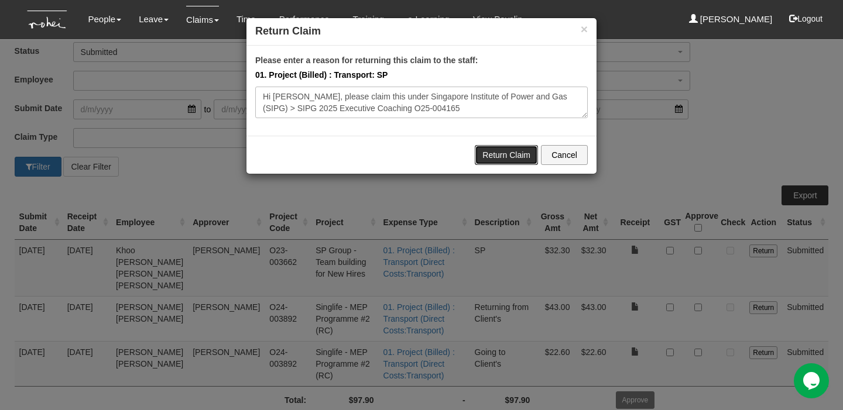
click at [485, 156] on link "Return Claim" at bounding box center [506, 155] width 63 height 20
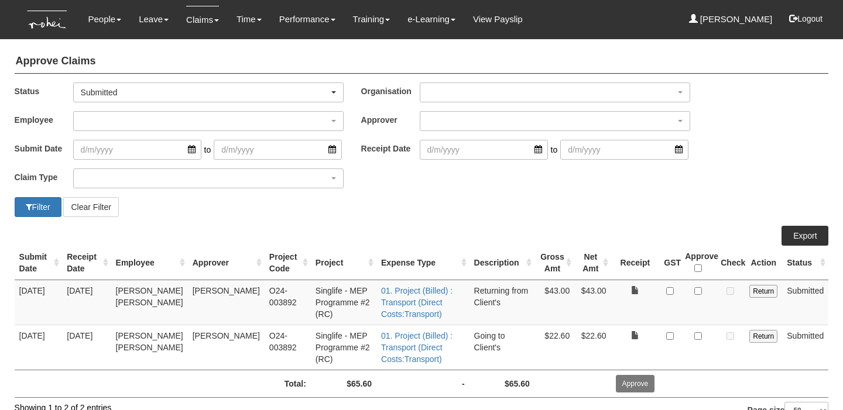
select select "50"
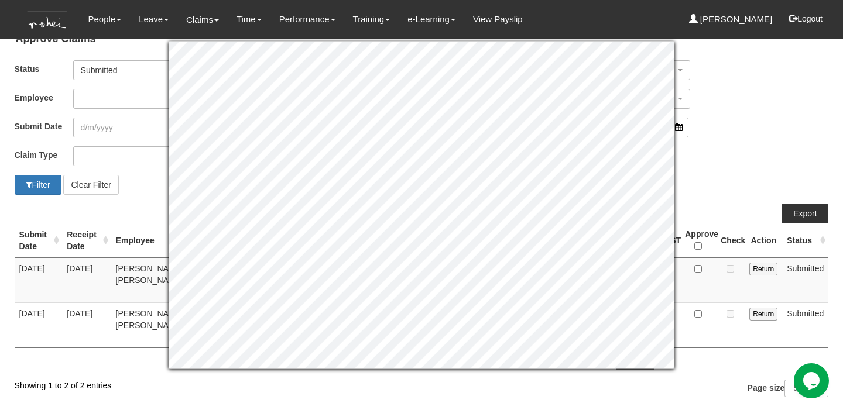
click at [721, 156] on div "Claim Type (01) Personal Reimbursement (02) Advance Disbursement (03) [PERSON_N…" at bounding box center [421, 160] width 831 height 29
click at [715, 139] on div "Submit Date to Receipt Date to" at bounding box center [421, 132] width 831 height 29
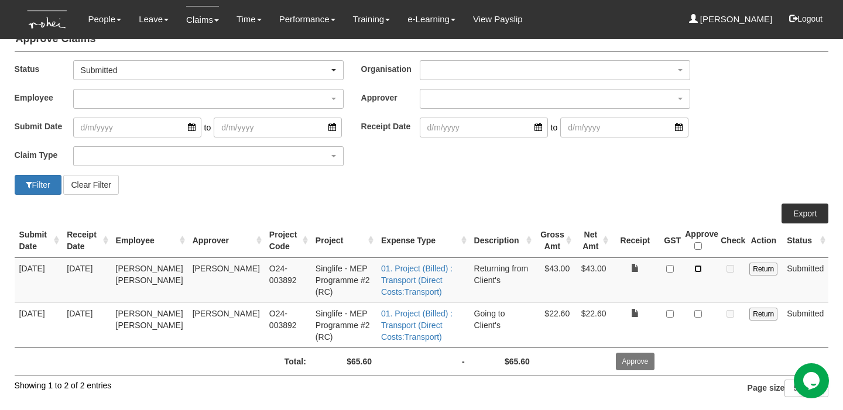
click at [697, 270] on input "checkbox" at bounding box center [698, 269] width 8 height 8
checkbox input "true"
click at [702, 310] on input "checkbox" at bounding box center [698, 314] width 8 height 8
checkbox input "true"
click at [641, 361] on input "Approve" at bounding box center [635, 362] width 39 height 18
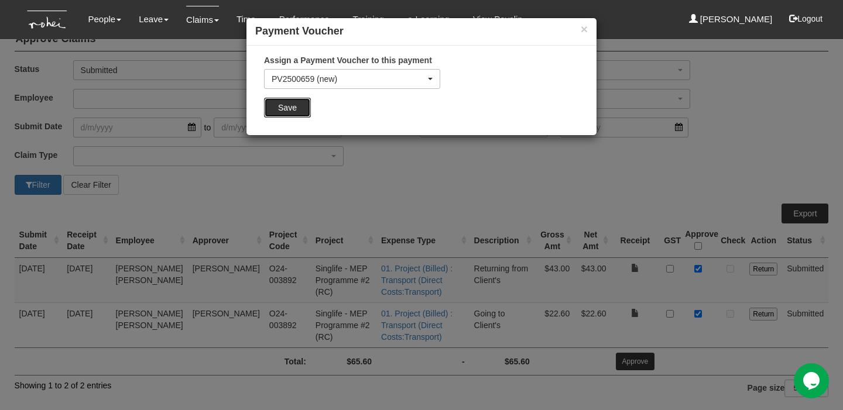
click at [292, 106] on input "Save" at bounding box center [287, 108] width 47 height 20
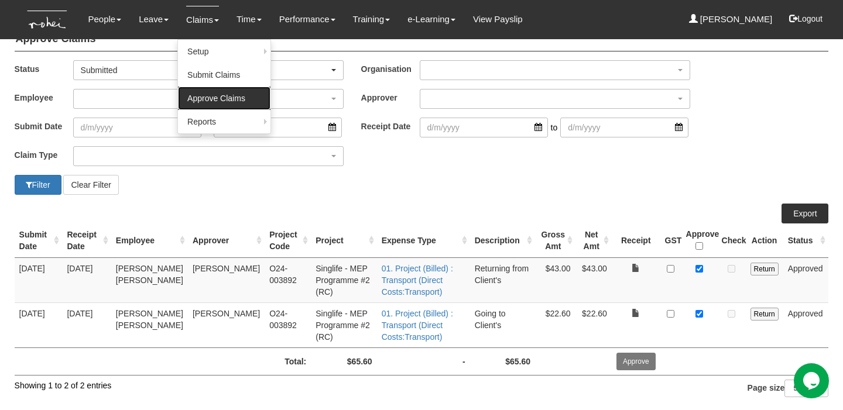
click at [207, 96] on link "Approve Claims" at bounding box center [224, 98] width 92 height 23
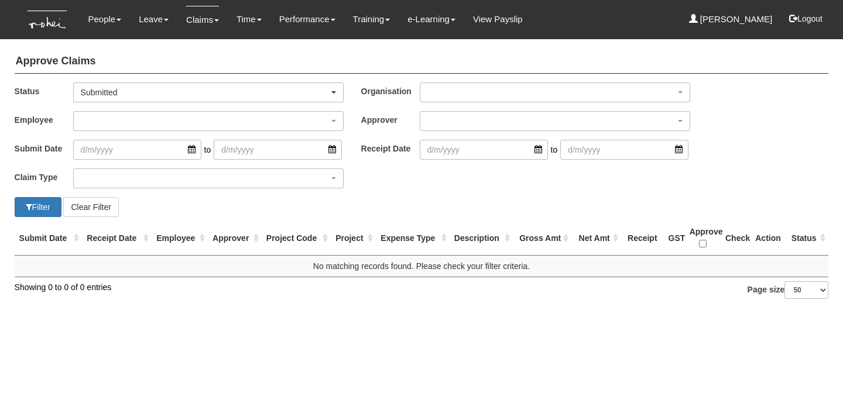
select select "50"
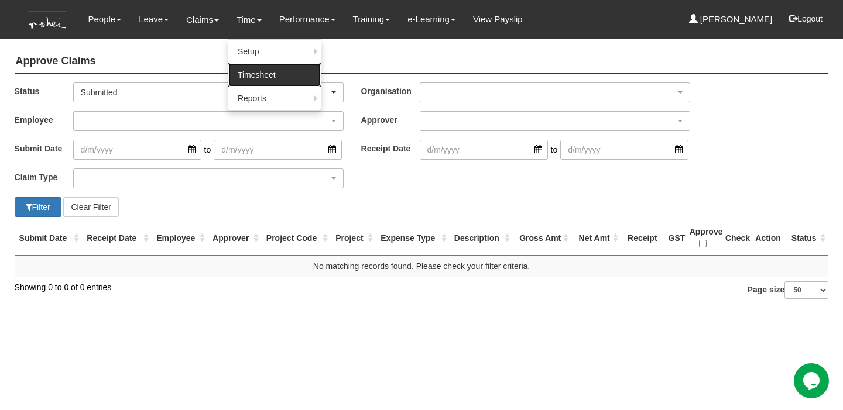
click at [257, 71] on link "Timesheet" at bounding box center [274, 74] width 92 height 23
